Goal: Task Accomplishment & Management: Use online tool/utility

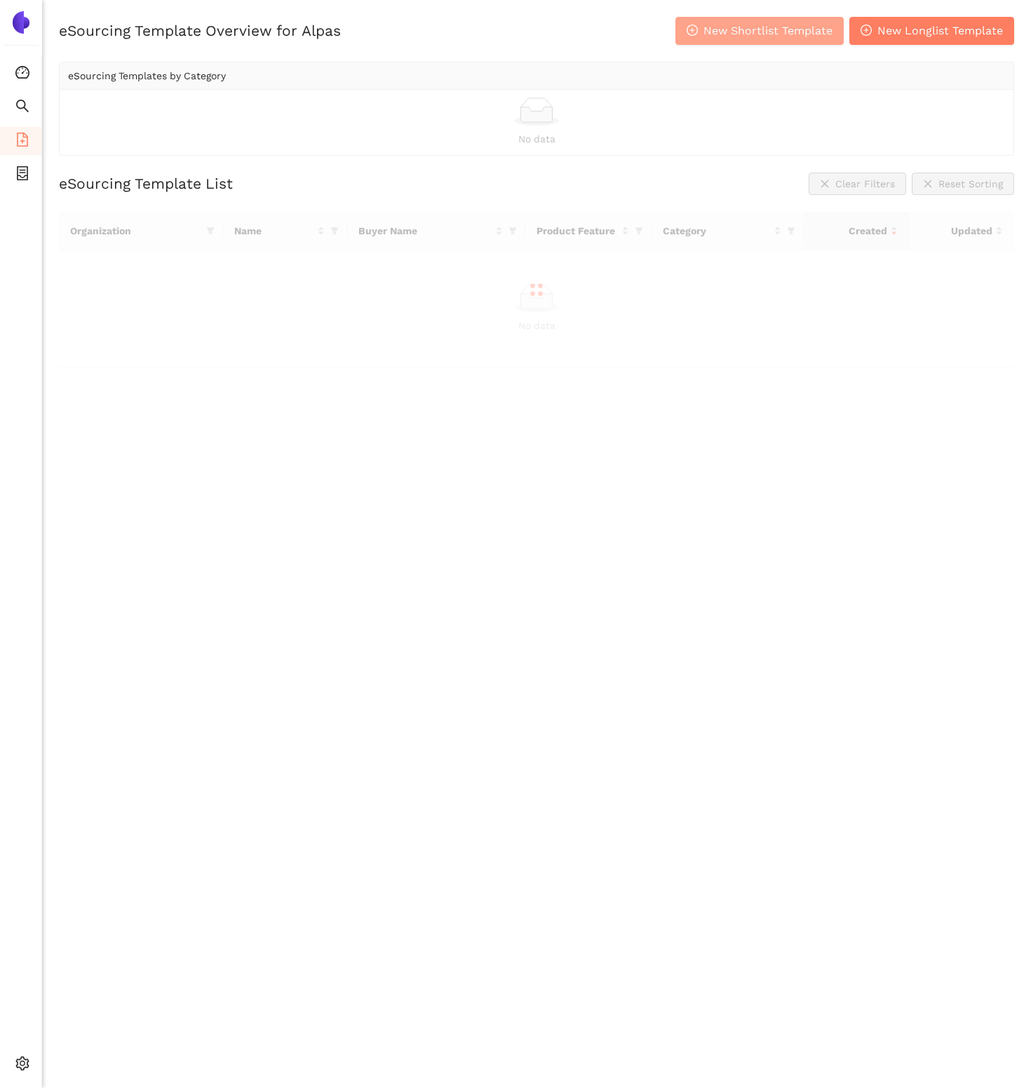
click at [736, 35] on span "New Shortlist Template" at bounding box center [767, 31] width 129 height 18
